Goal: Navigation & Orientation: Go to known website

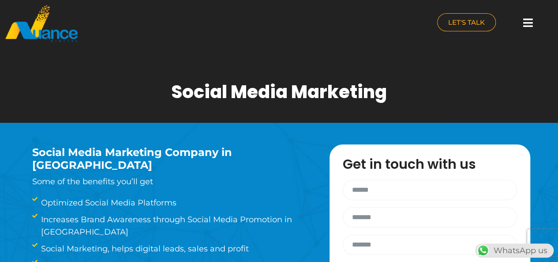
click at [532, 20] on icon at bounding box center [529, 22] width 10 height 11
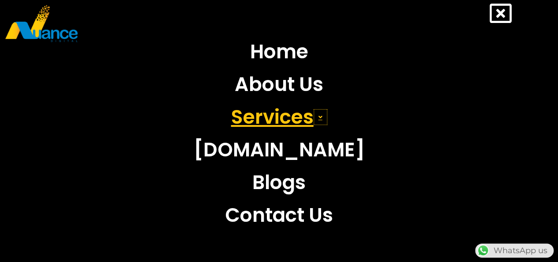
click at [323, 117] on span at bounding box center [321, 117] width 14 height 16
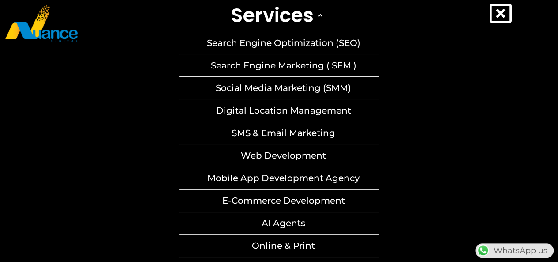
scroll to position [88, 0]
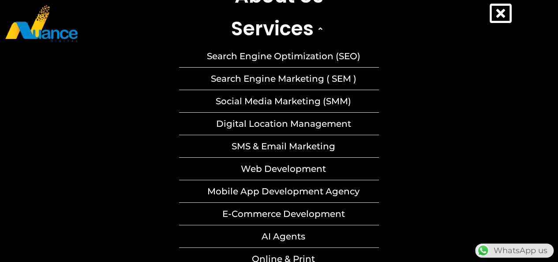
click at [504, 15] on icon at bounding box center [501, 13] width 22 height 22
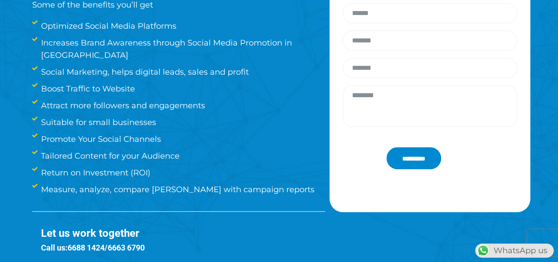
scroll to position [0, 0]
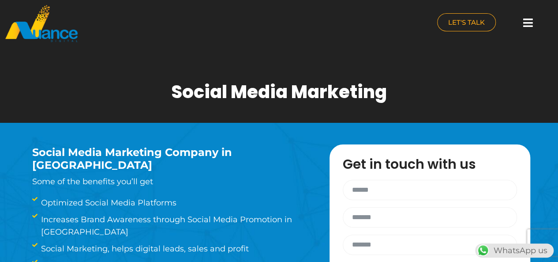
click at [25, 34] on img at bounding box center [41, 23] width 74 height 38
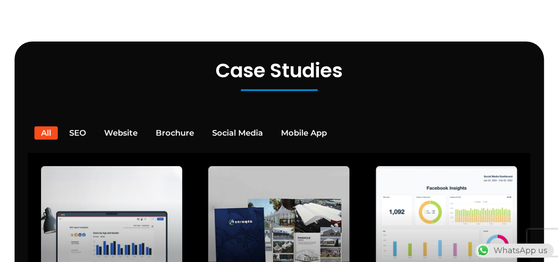
scroll to position [1713, 0]
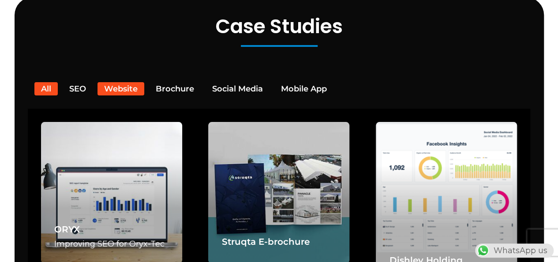
click at [121, 82] on button "Website" at bounding box center [121, 88] width 47 height 13
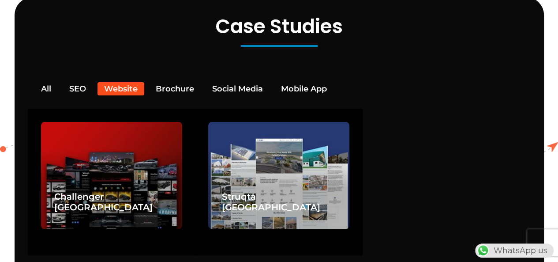
scroll to position [1801, 0]
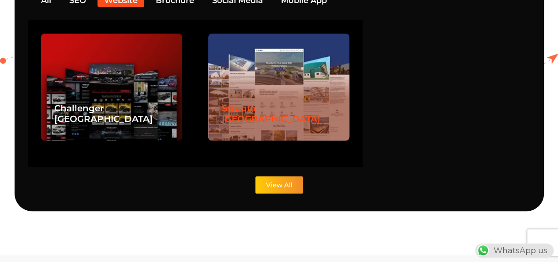
click at [264, 104] on link "Struqta Qatar" at bounding box center [271, 113] width 98 height 21
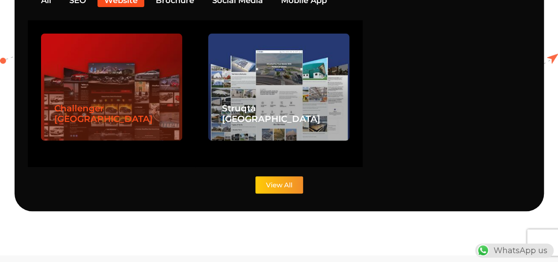
click at [117, 103] on link "Challenger [GEOGRAPHIC_DATA]" at bounding box center [103, 113] width 98 height 21
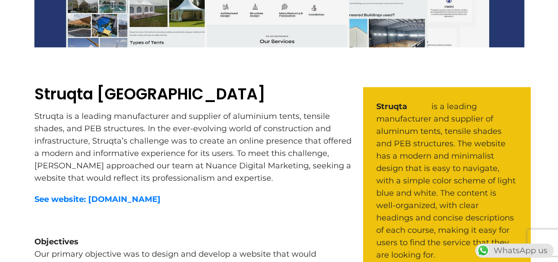
scroll to position [397, 0]
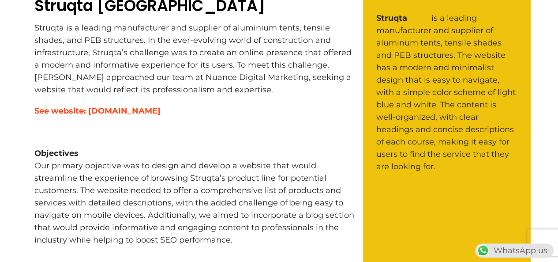
click at [130, 108] on strong "See website: www.struqta.net" at bounding box center [97, 111] width 126 height 10
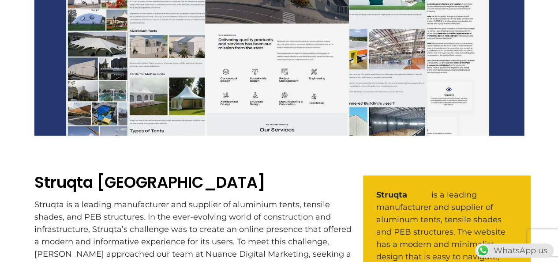
scroll to position [309, 0]
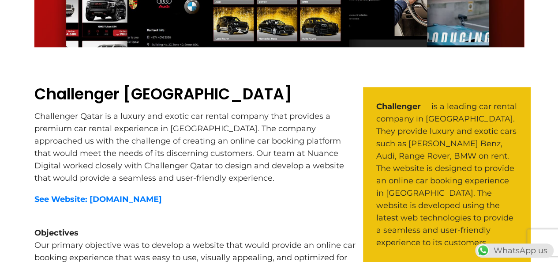
scroll to position [353, 0]
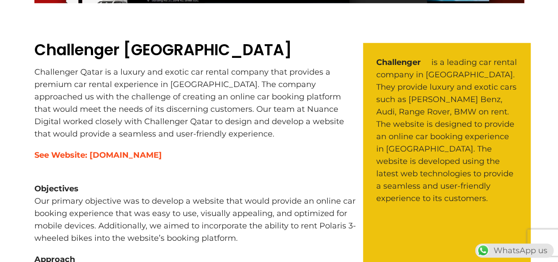
click at [128, 158] on strong "See Website: [DOMAIN_NAME]" at bounding box center [98, 155] width 128 height 10
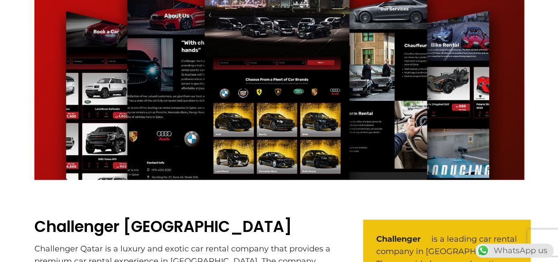
scroll to position [0, 0]
